Goal: Information Seeking & Learning: Understand process/instructions

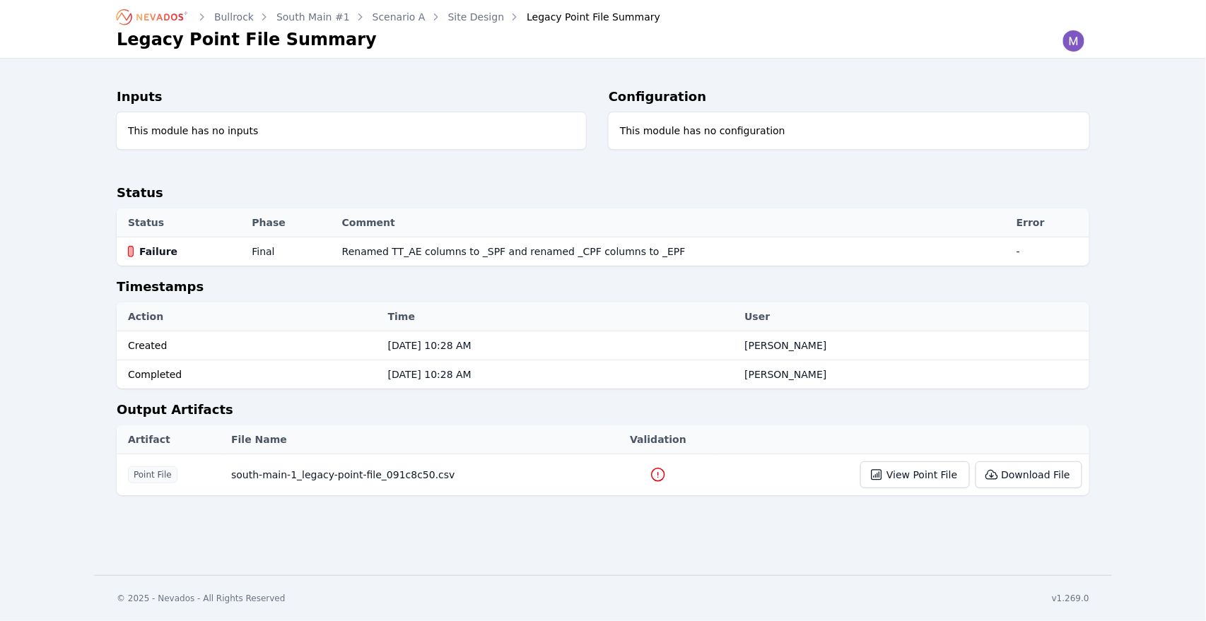
click at [452, 16] on link "Site Design" at bounding box center [476, 17] width 57 height 14
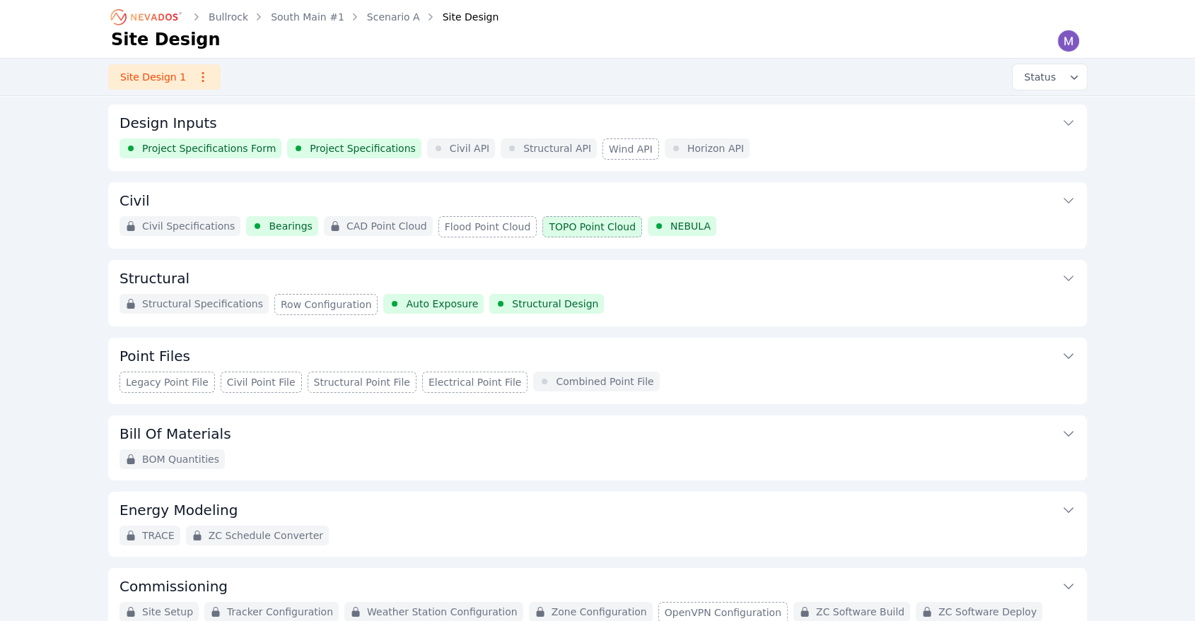
click at [656, 279] on button "Structural" at bounding box center [597, 277] width 956 height 34
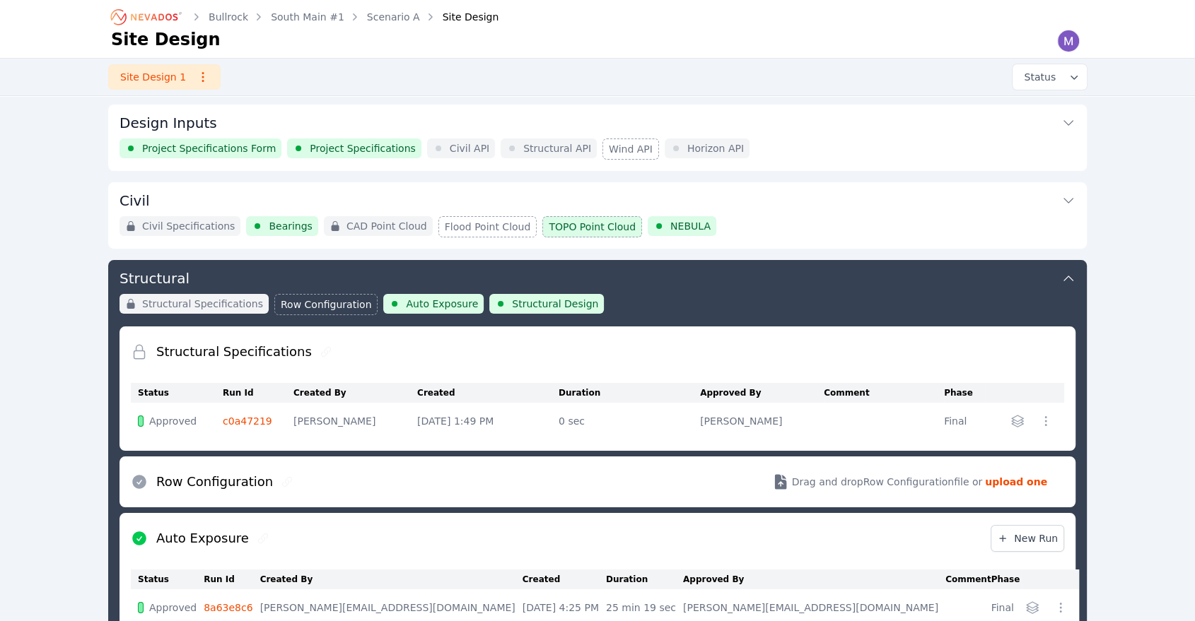
scroll to position [153, 0]
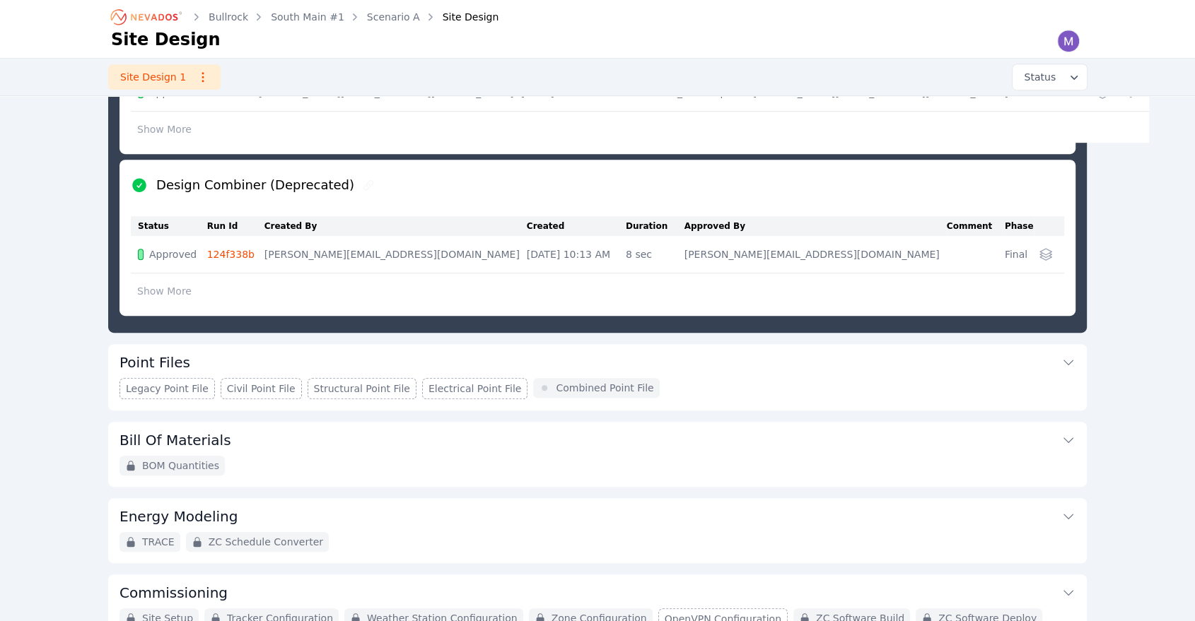
click at [693, 378] on div "Legacy Point File Civil Point File Structural Point File Electrical Point File …" at bounding box center [597, 388] width 956 height 21
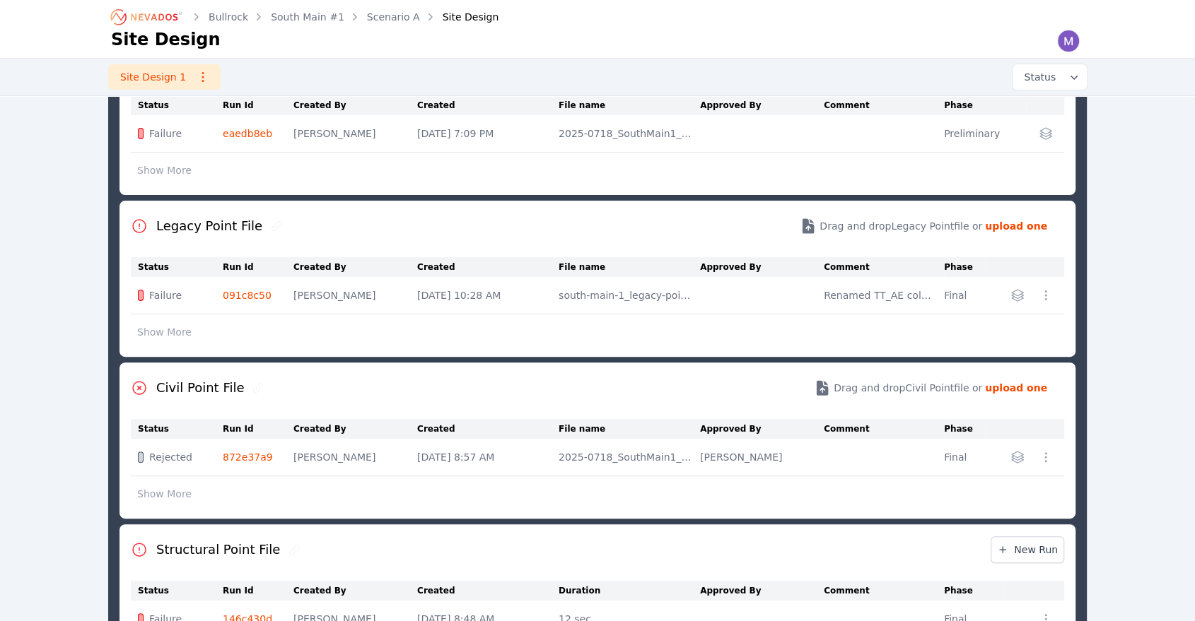
scroll to position [362, 0]
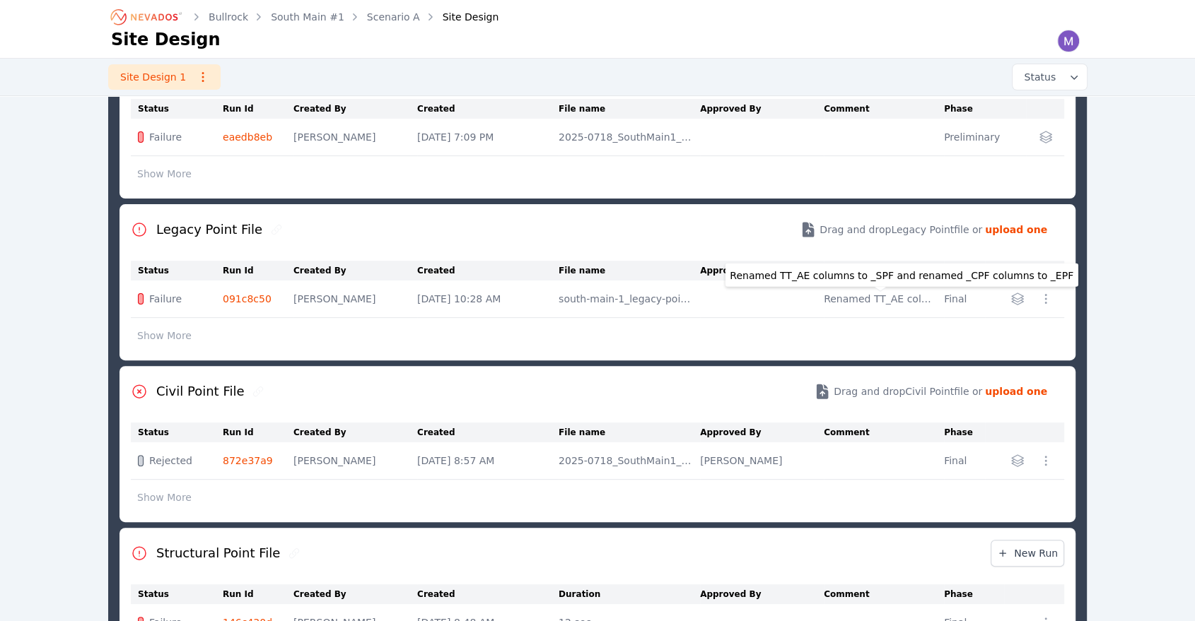
click at [851, 299] on div "Renamed TT_AE columns to _SPF and renamed _CPF columns to _EPF" at bounding box center [880, 299] width 113 height 14
click at [251, 297] on link "091c8c50" at bounding box center [247, 298] width 49 height 11
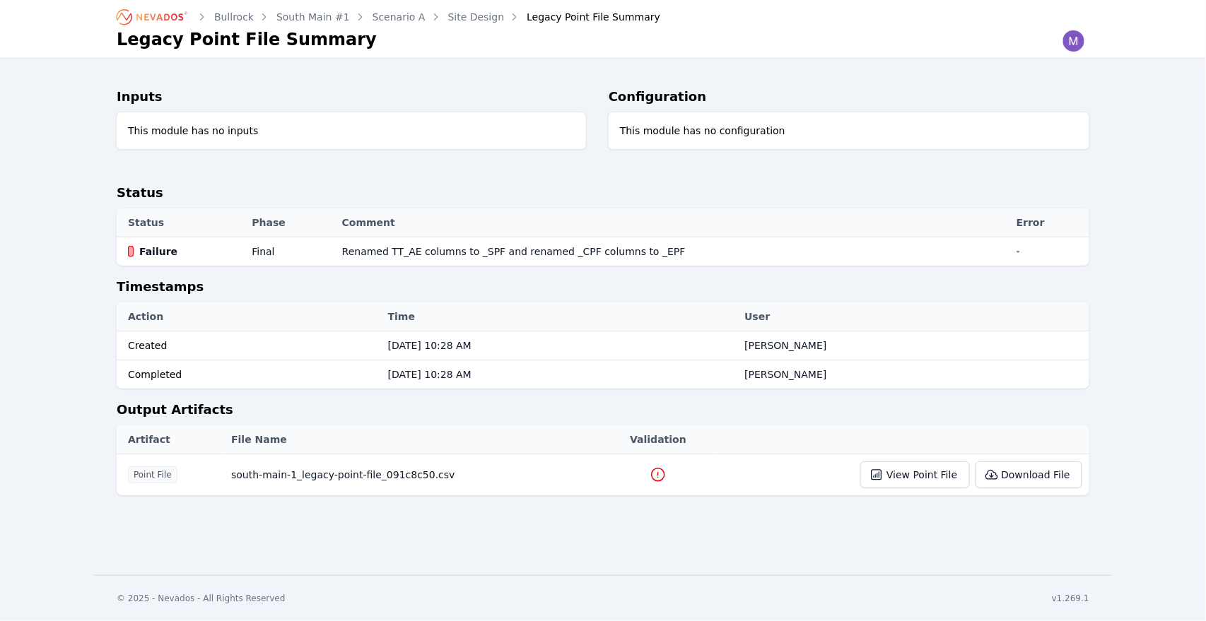
click at [650, 477] on icon at bounding box center [658, 475] width 17 height 17
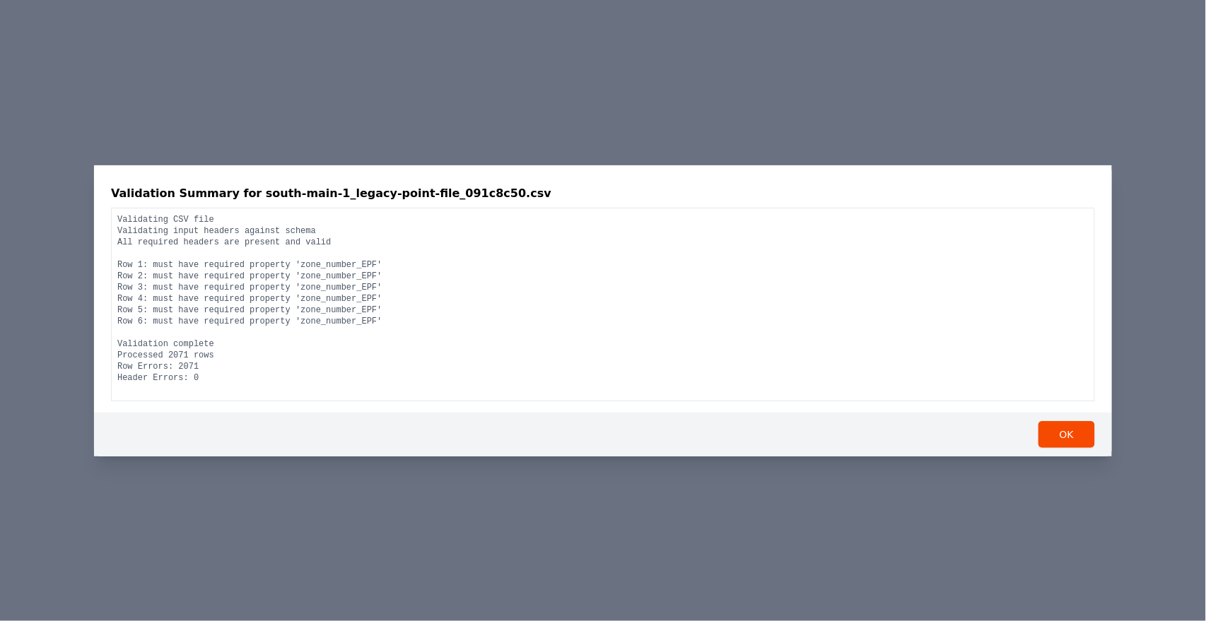
click at [1097, 114] on div "Validation Summary for south-main-1_legacy-point-file_091c8c50.csv Validating C…" at bounding box center [603, 310] width 1206 height 621
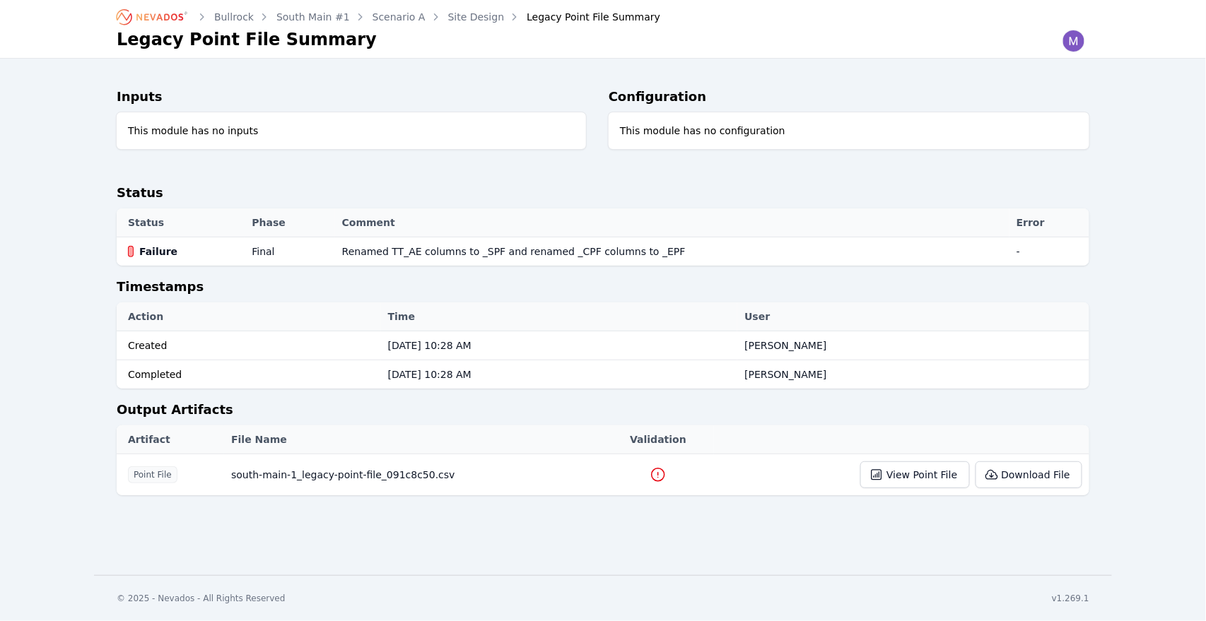
click at [650, 474] on icon at bounding box center [658, 475] width 17 height 17
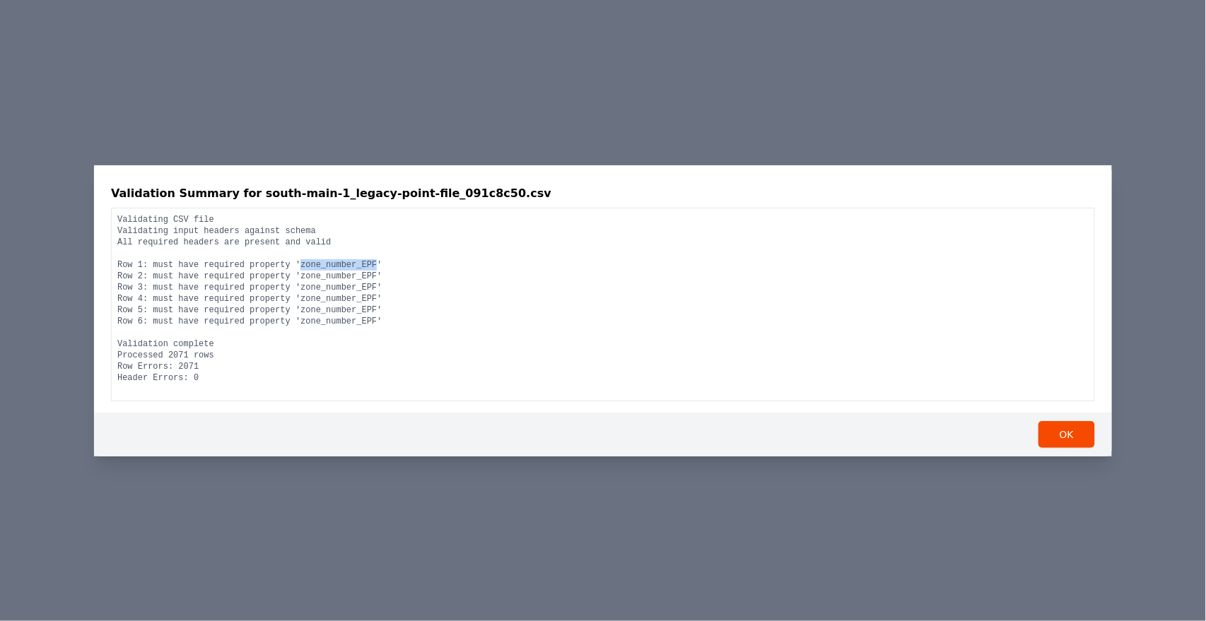
drag, startPoint x: 286, startPoint y: 267, endPoint x: 355, endPoint y: 267, distance: 69.3
click at [355, 267] on pre "Validating CSV file Validating input headers against schema All required header…" at bounding box center [602, 299] width 971 height 170
copy pre "zone_number_EPF"
